Goal: Information Seeking & Learning: Find specific fact

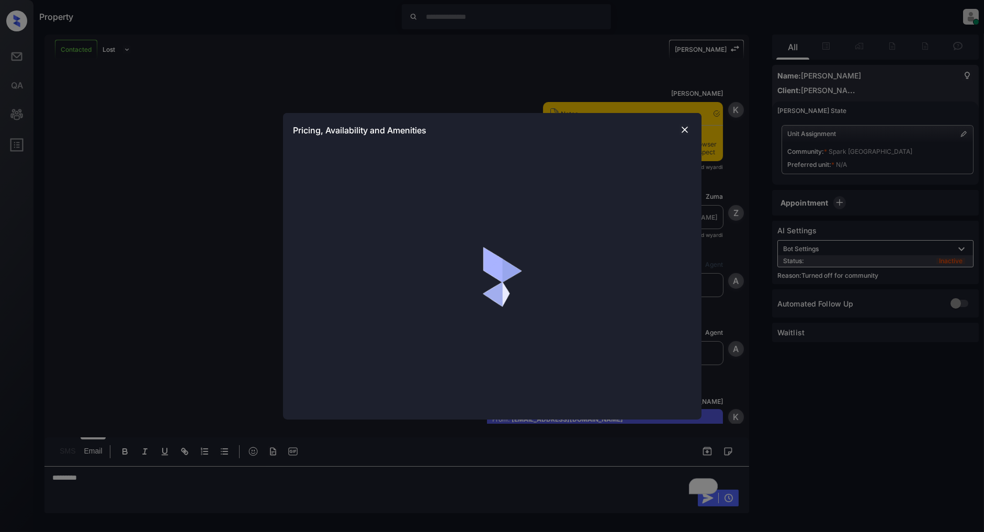
scroll to position [3874, 0]
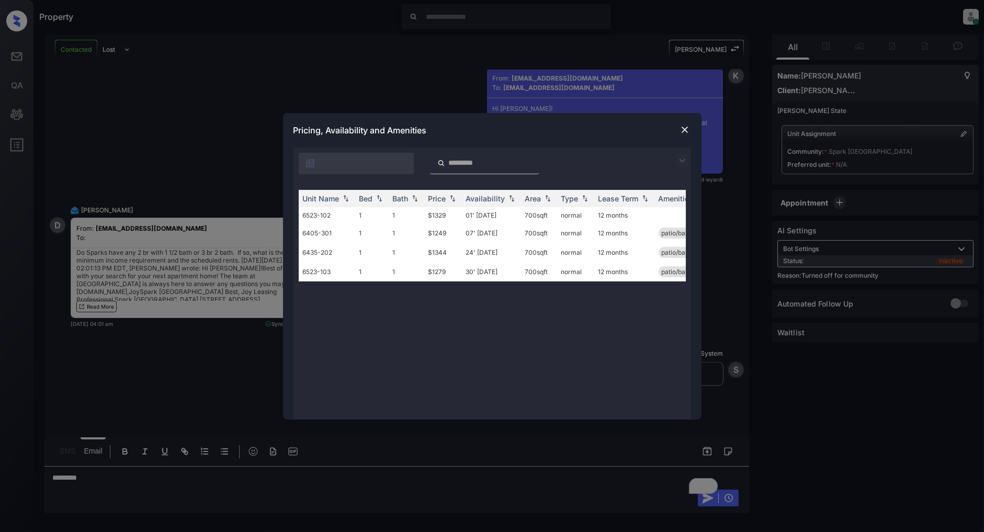
click at [684, 160] on img at bounding box center [682, 160] width 13 height 13
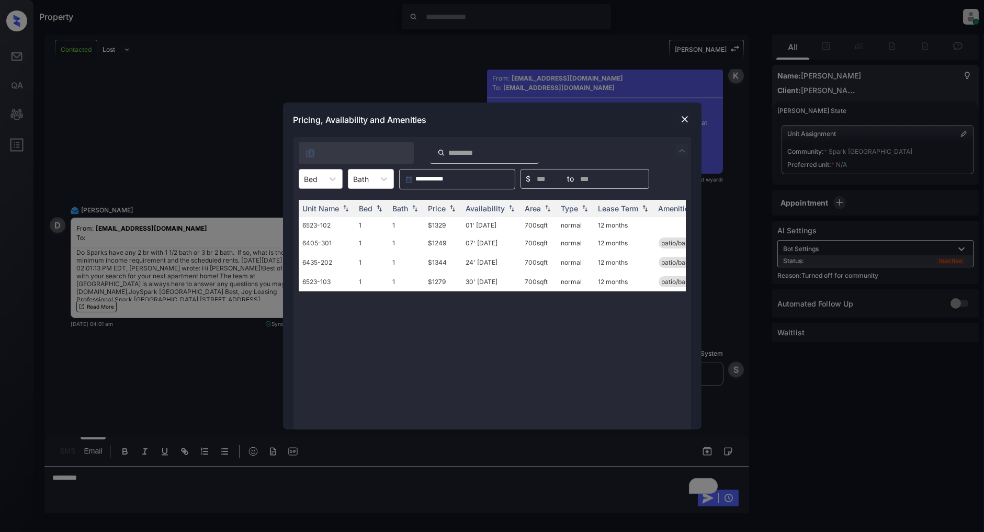
click at [312, 178] on div at bounding box center [311, 179] width 14 height 11
click at [317, 205] on div "1" at bounding box center [321, 204] width 44 height 19
click at [472, 328] on div "Unit Name Bed Bath Price Availability Area Type Lease Term Amenities 6523-102 1…" at bounding box center [492, 309] width 387 height 219
click at [451, 209] on img at bounding box center [452, 208] width 10 height 7
click at [451, 209] on img at bounding box center [452, 209] width 10 height 8
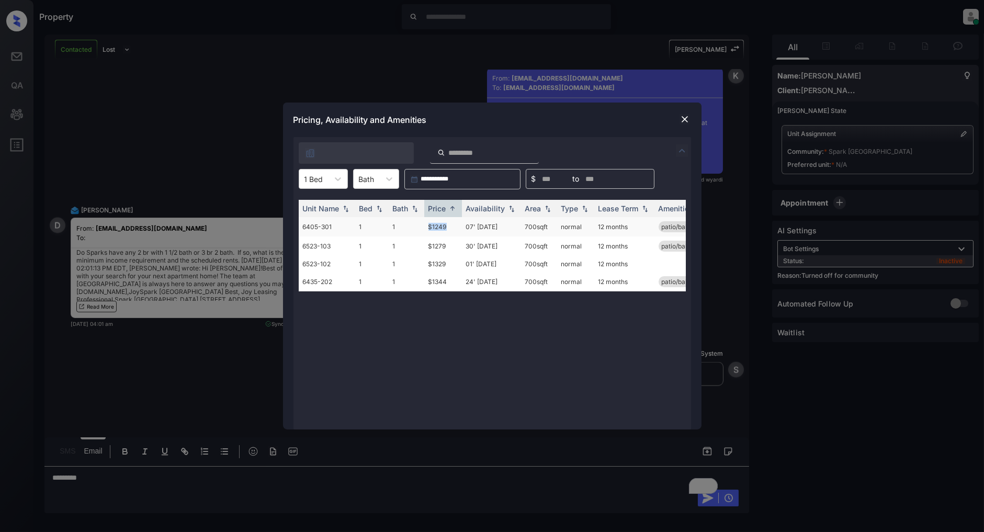
drag, startPoint x: 451, startPoint y: 226, endPoint x: 406, endPoint y: 232, distance: 45.3
click at [406, 232] on tr "6405-301 1 1 $1249 07' [DATE] 700 sqft normal 12 months patio/balcony" at bounding box center [572, 226] width 547 height 19
copy tr "$1249"
click at [683, 119] on img at bounding box center [684, 119] width 10 height 10
